Goal: Task Accomplishment & Management: Use online tool/utility

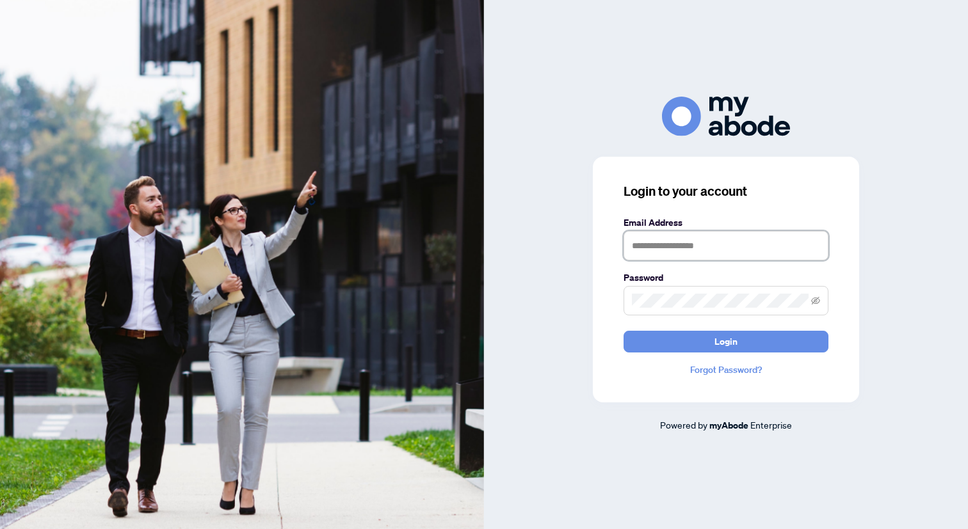
click at [671, 241] on input "text" at bounding box center [726, 245] width 205 height 29
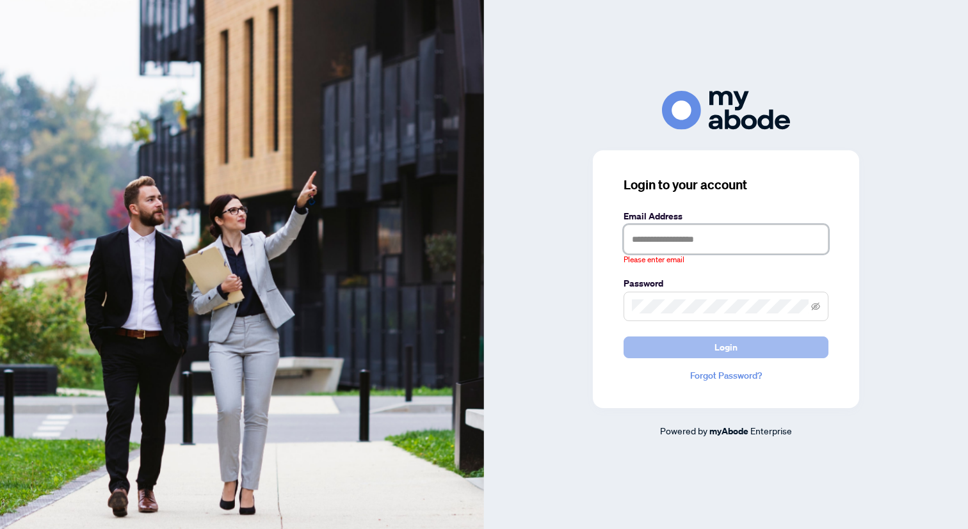
type input "**********"
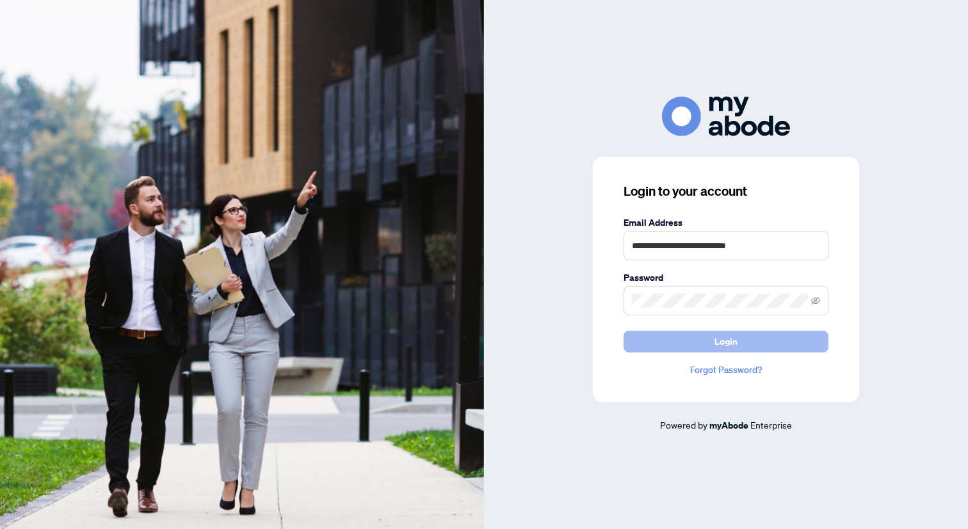
click at [643, 333] on button "Login" at bounding box center [726, 342] width 205 height 22
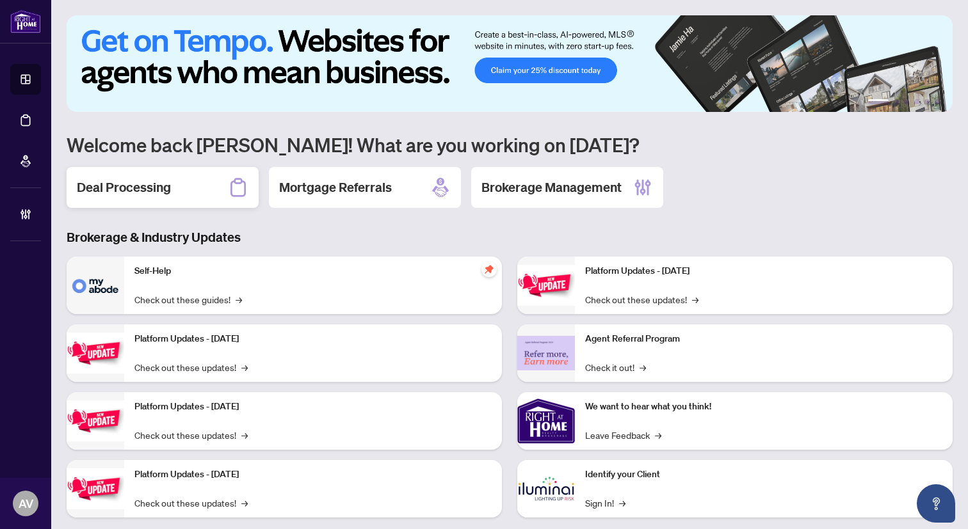
click at [199, 193] on div "Deal Processing" at bounding box center [163, 187] width 192 height 41
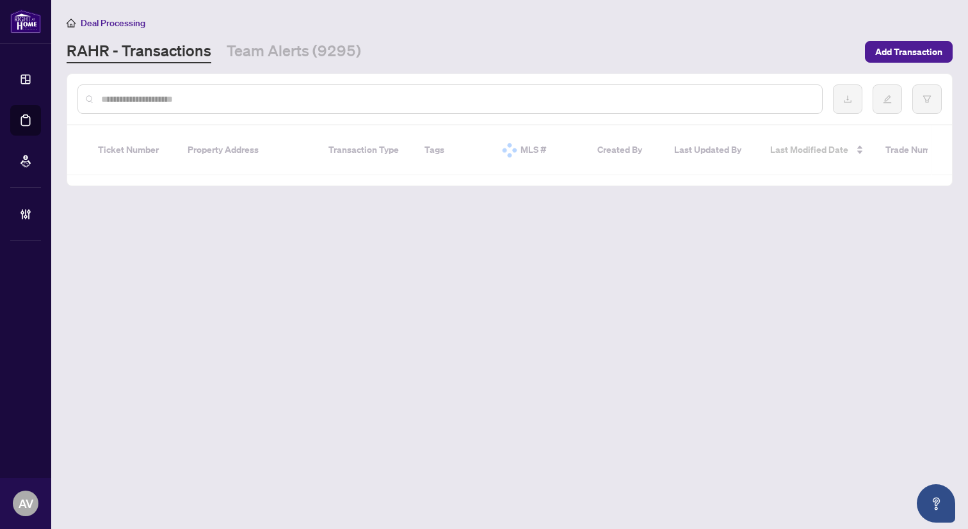
click at [189, 100] on input "text" at bounding box center [456, 99] width 711 height 14
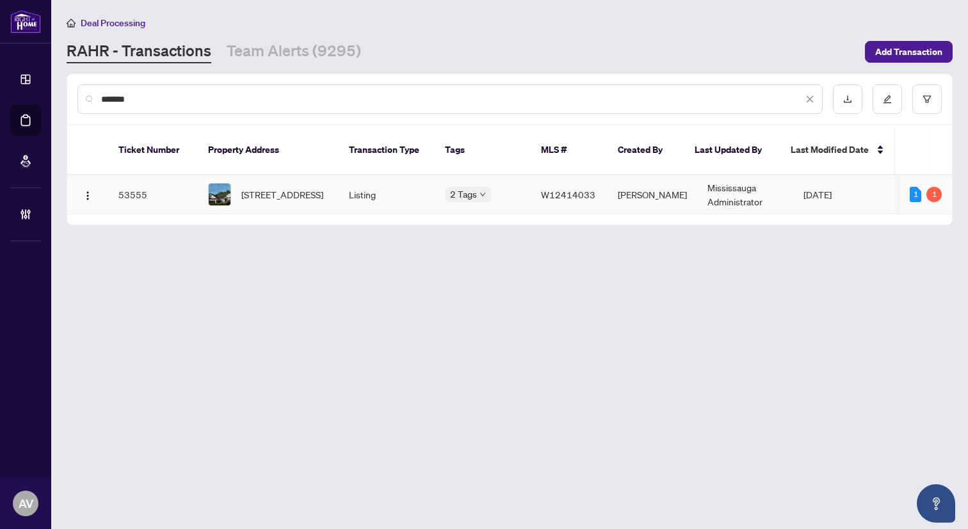
type input "*******"
click at [312, 189] on span "[STREET_ADDRESS]" at bounding box center [282, 195] width 82 height 14
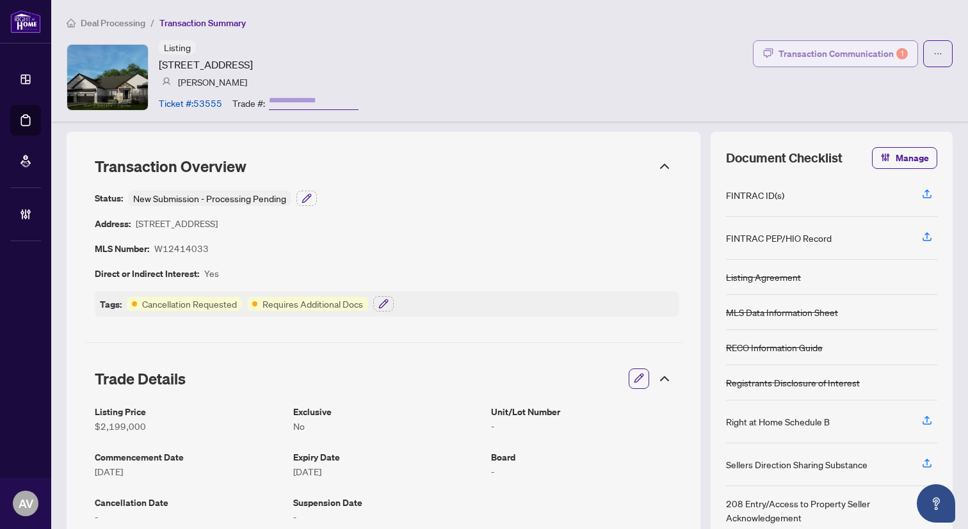
click at [798, 54] on div "Transaction Communication 1" at bounding box center [842, 54] width 129 height 20
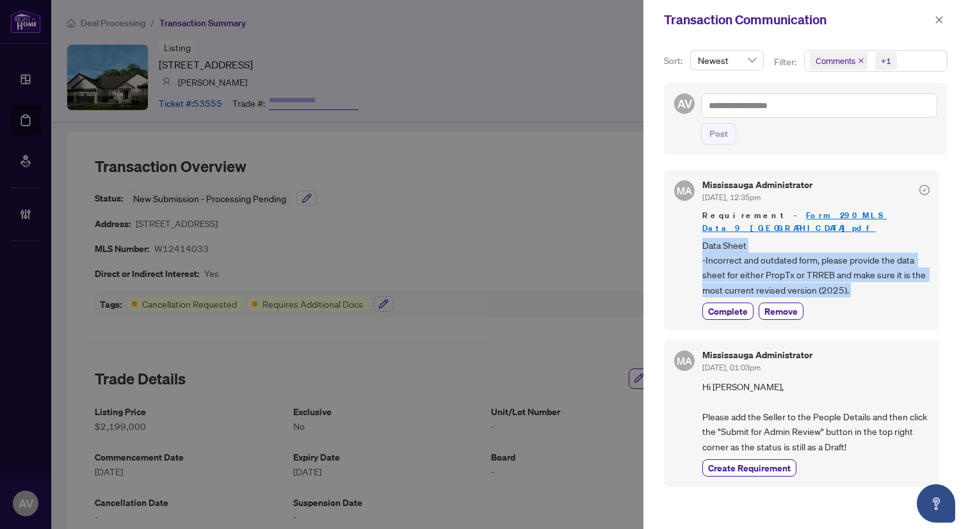
drag, startPoint x: 704, startPoint y: 237, endPoint x: 861, endPoint y: 289, distance: 165.8
click at [861, 289] on div "Mississauga Administrator Oct/06/2025, 12:35pm Requirement - Form 290_MLS Data_…" at bounding box center [815, 251] width 227 height 140
copy div "Data Sheet -Incorrect and outdated form, please provide the data sheet for eith…"
